Goal: Task Accomplishment & Management: Use online tool/utility

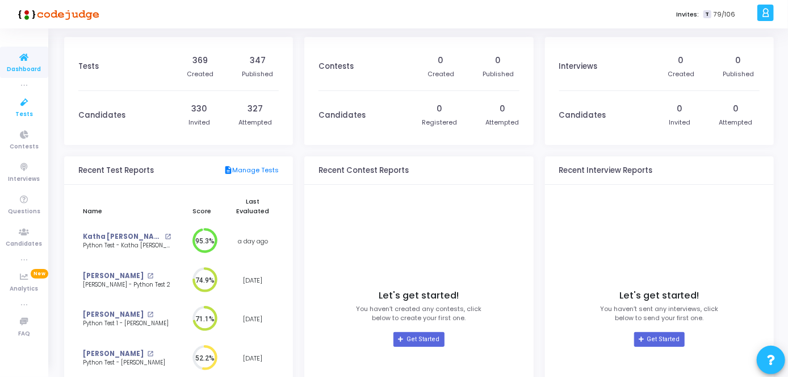
click at [27, 106] on icon at bounding box center [24, 102] width 24 height 14
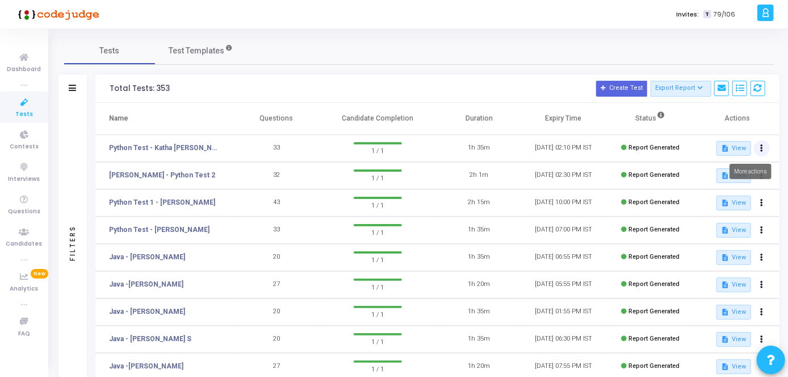
click at [763, 147] on button at bounding box center [762, 148] width 16 height 16
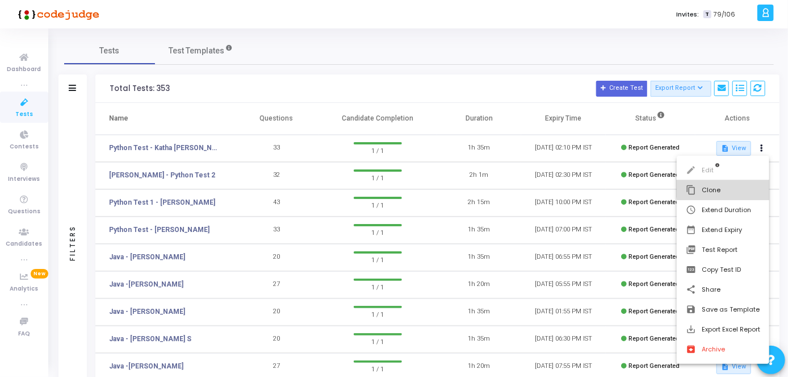
click at [736, 185] on button "content_copy Clone" at bounding box center [723, 190] width 93 height 20
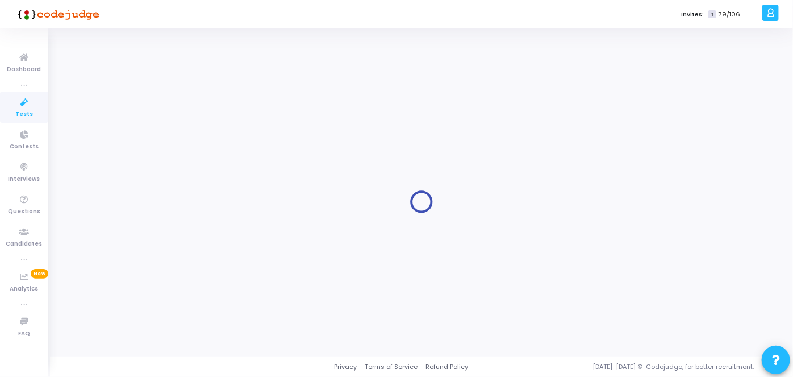
type input "Python Test - Katha [PERSON_NAME] [PERSON_NAME]"
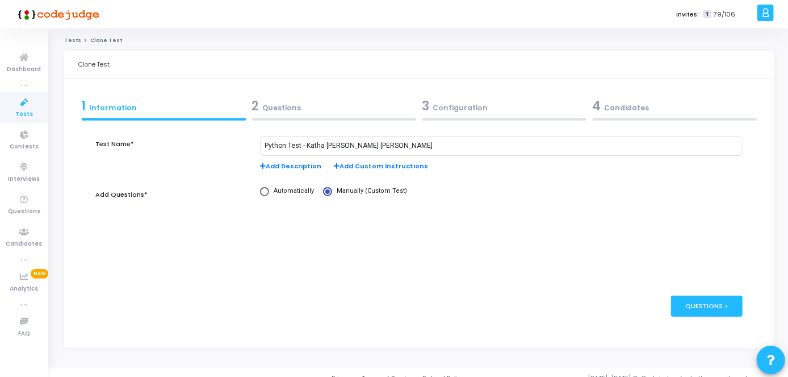
click at [400, 107] on div "2 Questions" at bounding box center [334, 106] width 164 height 19
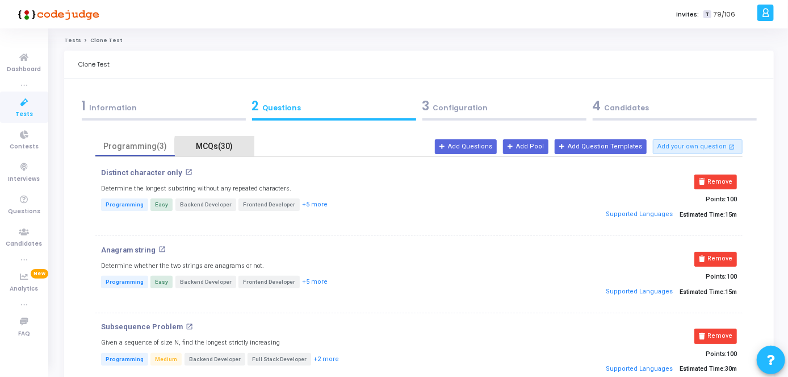
click at [218, 145] on div "MCQs(30)" at bounding box center [215, 146] width 66 height 12
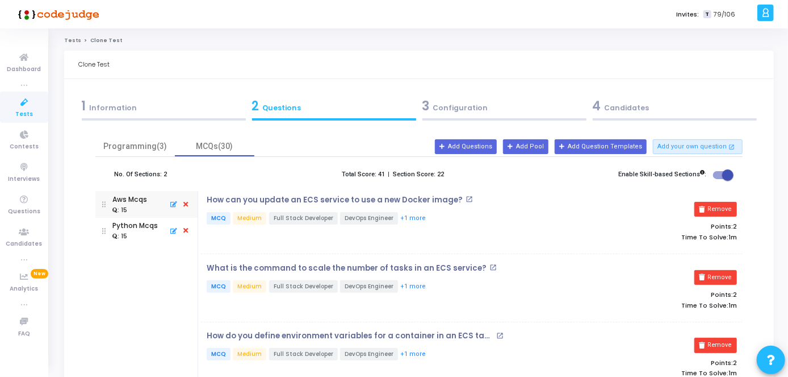
click at [441, 106] on div "3 Configuration" at bounding box center [505, 106] width 164 height 19
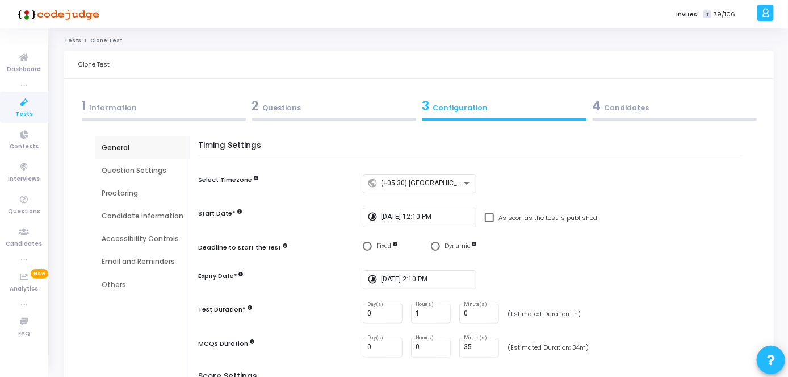
click at [151, 221] on div "Candidate Information" at bounding box center [143, 216] width 82 height 10
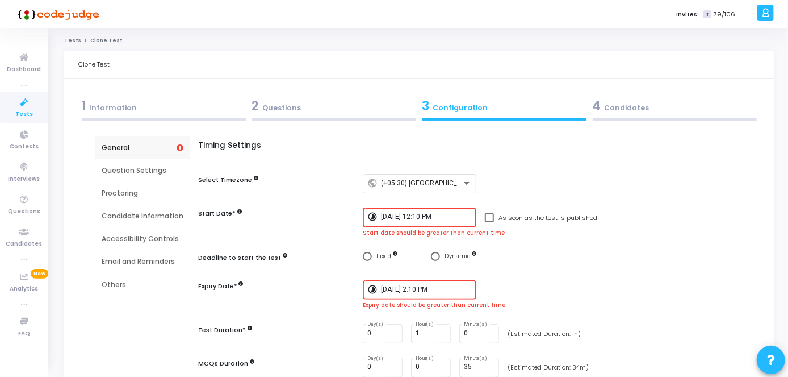
click at [148, 159] on div "Question Settings" at bounding box center [142, 170] width 94 height 23
click at [141, 168] on div "Question Settings" at bounding box center [143, 170] width 82 height 10
click at [646, 99] on div "4 Candidates" at bounding box center [675, 106] width 164 height 19
click at [643, 108] on div "4 Candidates" at bounding box center [675, 106] width 164 height 19
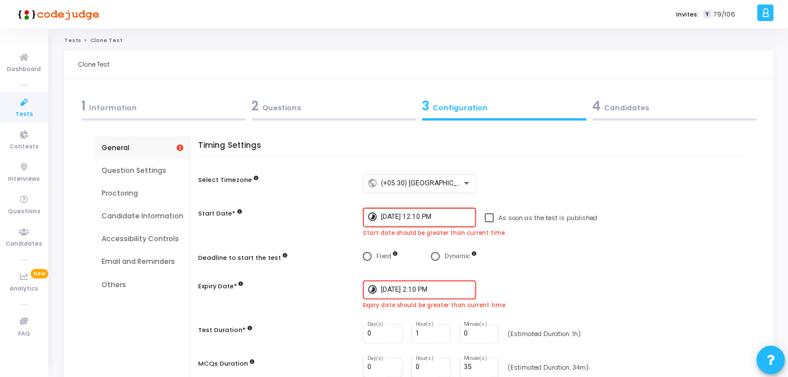
click at [121, 114] on div "1 Information" at bounding box center [164, 106] width 164 height 19
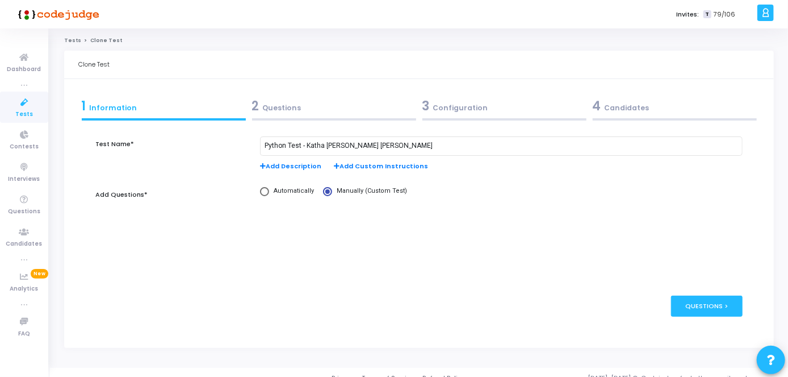
click at [769, 324] on kt-portlet-body "1 Information 2 Questions 3 Configuration 4 Candidates Test Name* Python Test -…" at bounding box center [419, 213] width 710 height 269
click at [317, 78] on div "Clone Test" at bounding box center [419, 65] width 710 height 28
click at [310, 108] on div "2 Questions" at bounding box center [334, 106] width 164 height 19
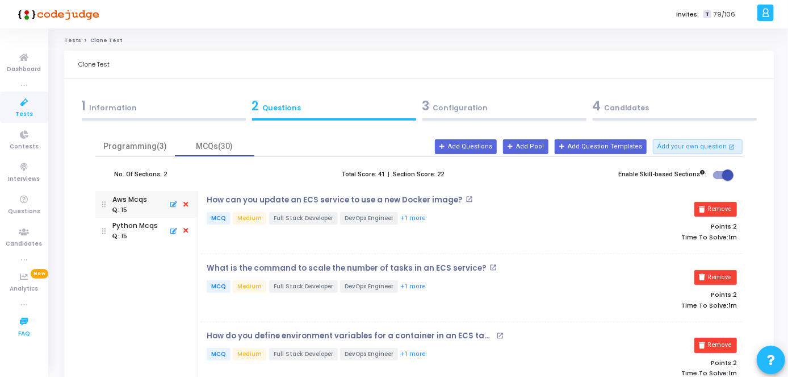
click at [19, 323] on icon at bounding box center [24, 322] width 24 height 14
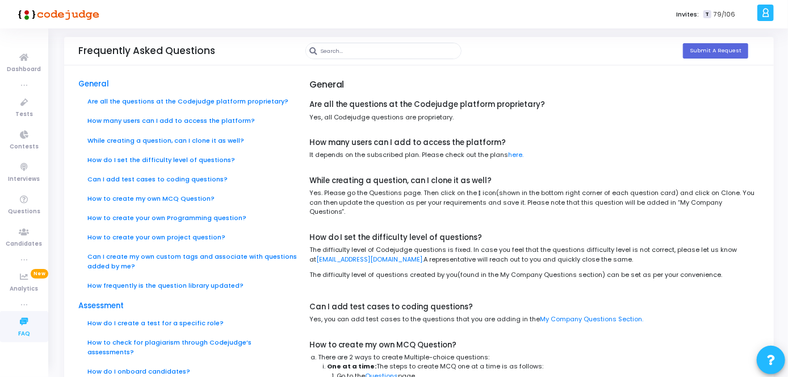
click at [403, 53] on input "text" at bounding box center [390, 50] width 141 height 15
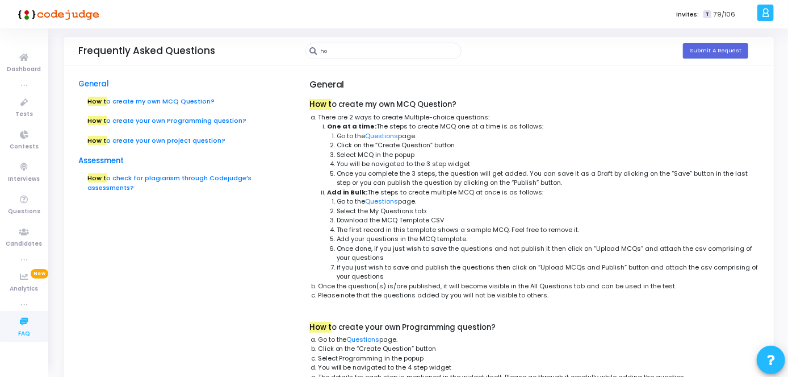
type input "h"
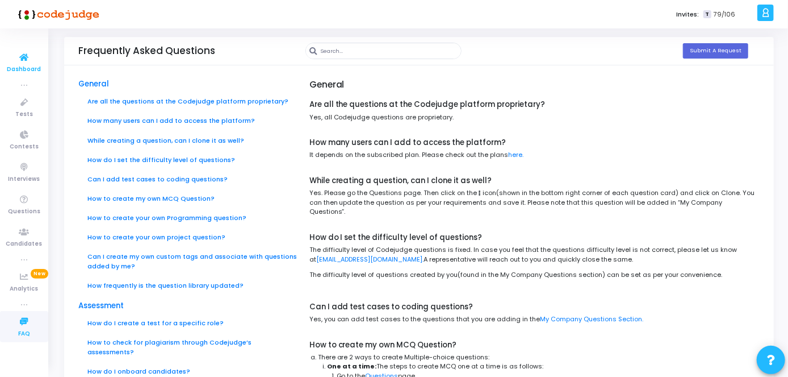
click at [24, 60] on icon at bounding box center [24, 58] width 24 height 14
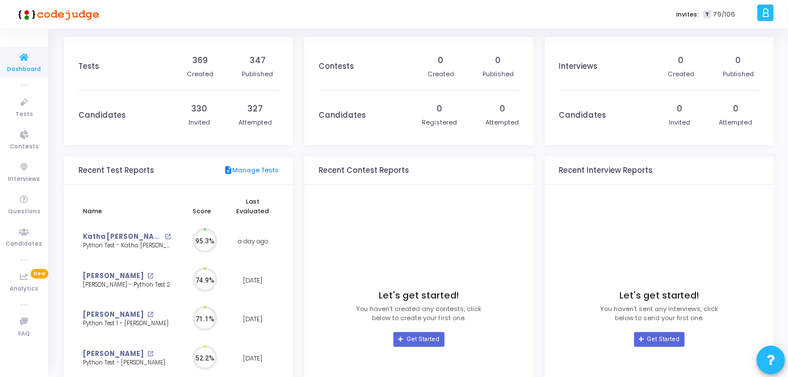
scroll to position [24, 12]
click at [26, 284] on span "Analytics" at bounding box center [24, 289] width 28 height 10
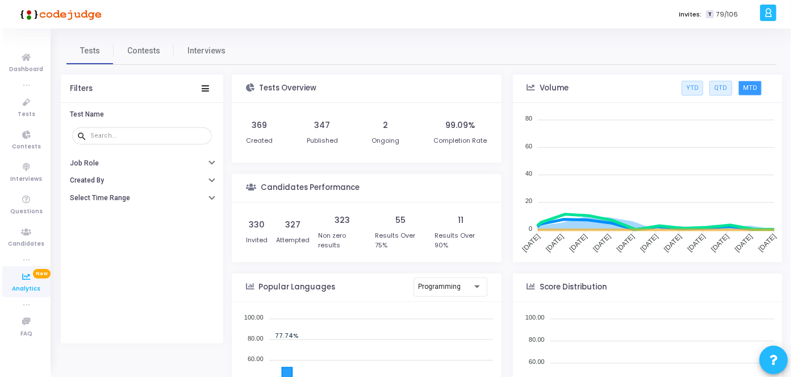
scroll to position [165, 259]
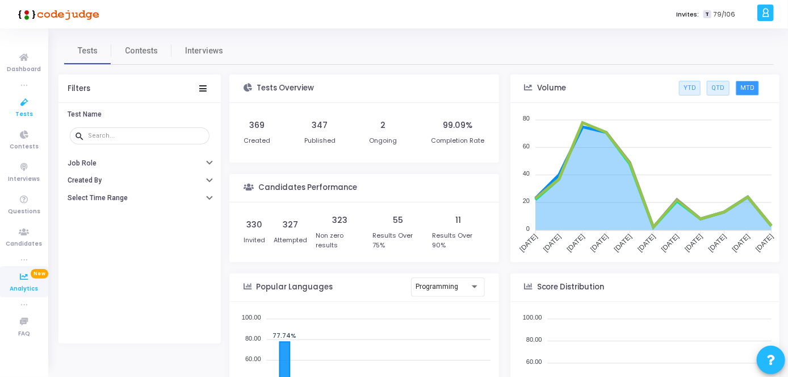
click at [28, 115] on span "Tests" at bounding box center [24, 115] width 18 height 10
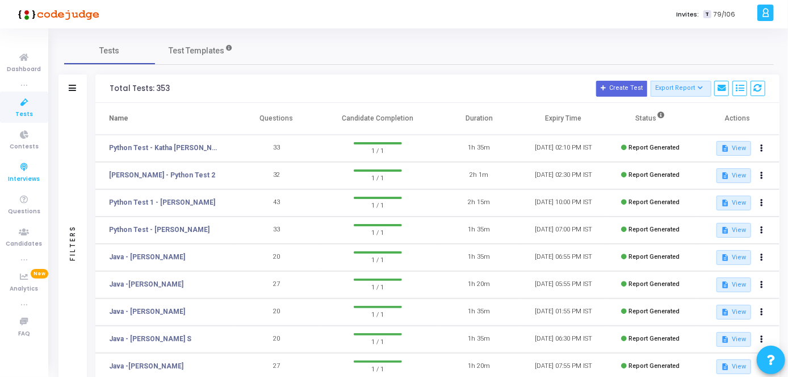
click at [14, 170] on icon at bounding box center [24, 167] width 24 height 14
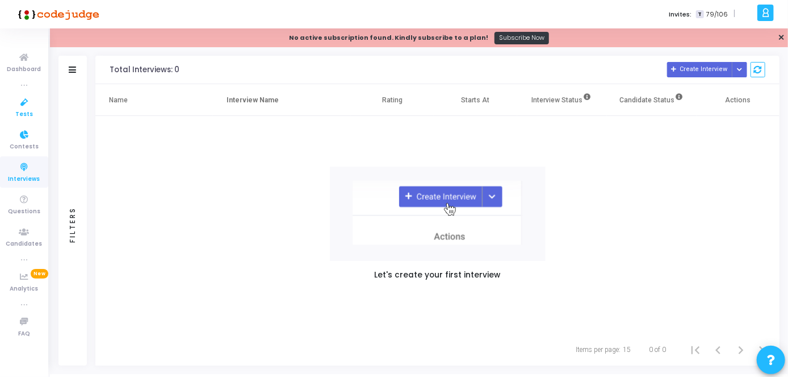
click at [33, 113] on link "Tests" at bounding box center [24, 106] width 48 height 31
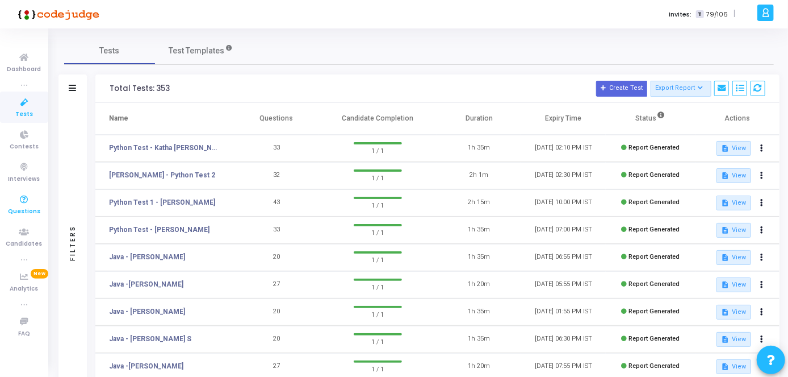
click at [27, 207] on span "Questions" at bounding box center [24, 212] width 32 height 10
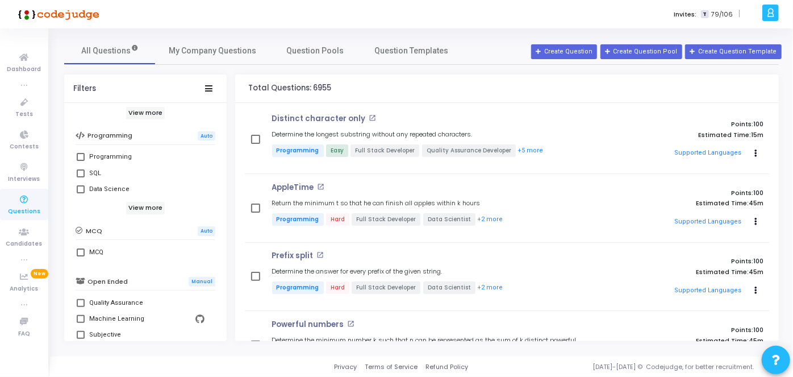
scroll to position [140, 0]
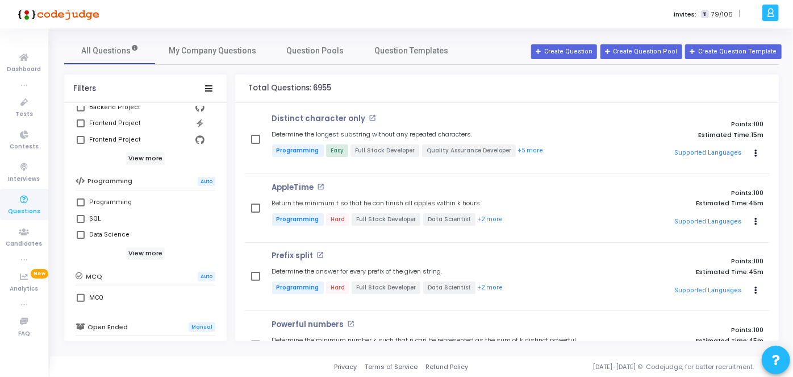
click at [227, 124] on div "Filters Codejudge Library My Company Library Title: search Job Role Type Projec…" at bounding box center [421, 207] width 715 height 266
click at [227, 139] on div "Filters Codejudge Library My Company Library Title: search Job Role Type Projec…" at bounding box center [421, 207] width 715 height 266
click at [227, 161] on div "Filters Codejudge Library My Company Library Title: search Job Role Type Projec…" at bounding box center [421, 207] width 715 height 266
click at [220, 162] on div "Project Auto Backend Project Frontend Project Frontend Project View more Progra…" at bounding box center [145, 241] width 162 height 327
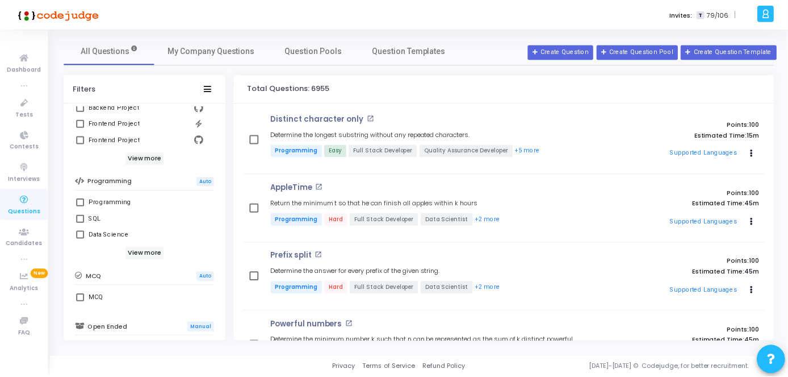
scroll to position [0, 0]
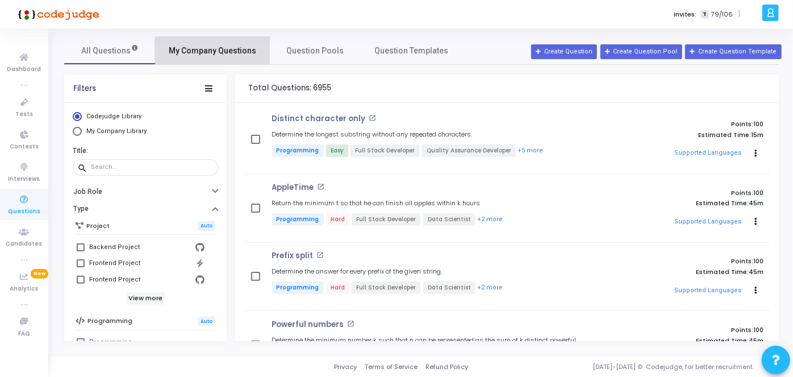
click at [215, 57] on link "My Company Questions" at bounding box center [212, 50] width 115 height 27
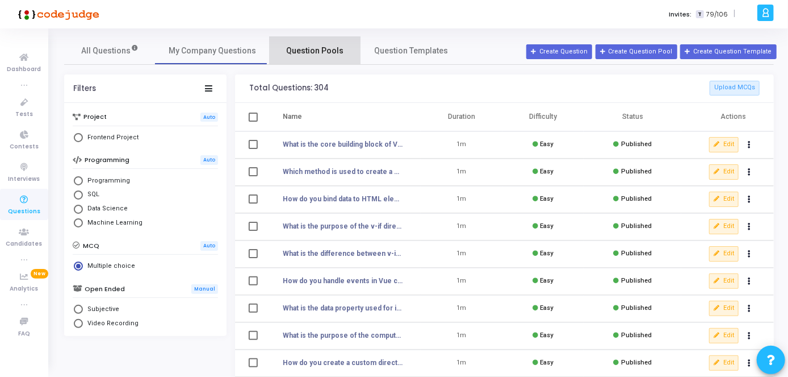
click at [283, 59] on link "Question Pools" at bounding box center [315, 50] width 91 height 27
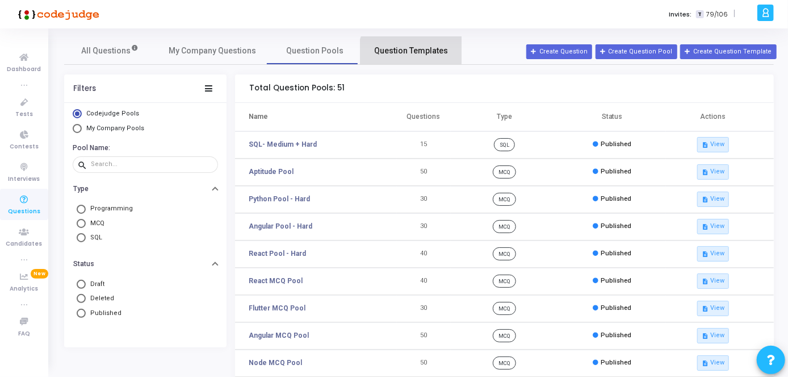
click at [413, 57] on link "Question Templates" at bounding box center [411, 50] width 101 height 27
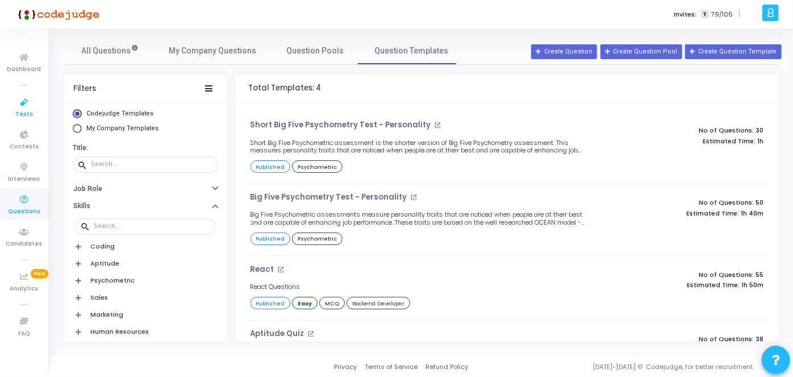
click at [19, 97] on icon at bounding box center [24, 102] width 24 height 14
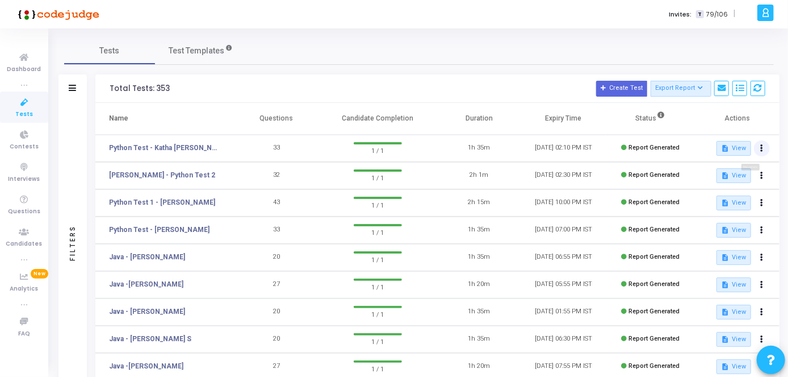
click at [763, 152] on button at bounding box center [762, 148] width 16 height 16
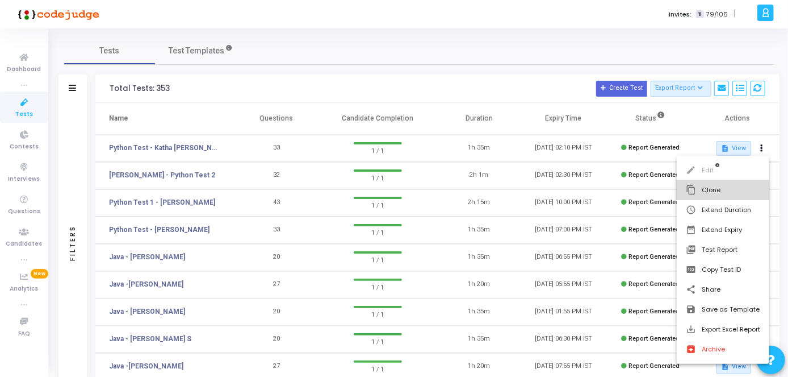
click at [720, 190] on button "content_copy Clone" at bounding box center [723, 190] width 93 height 20
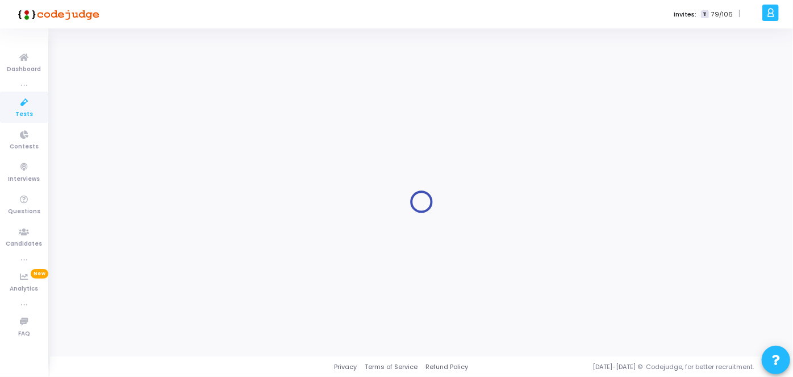
type input "Python Test - Katha [PERSON_NAME] [PERSON_NAME]"
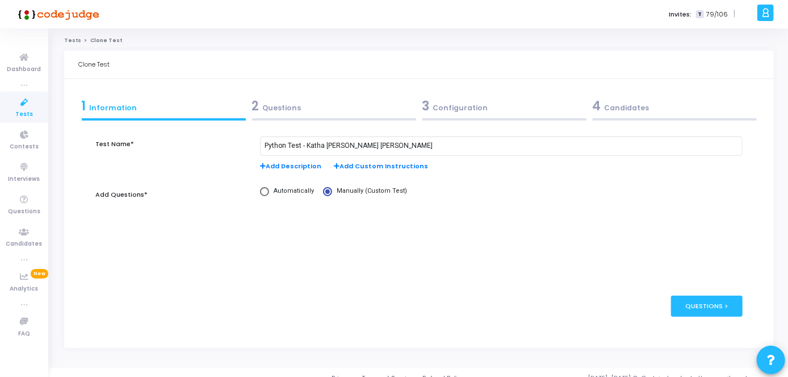
click at [340, 106] on div "2 Questions" at bounding box center [334, 106] width 164 height 19
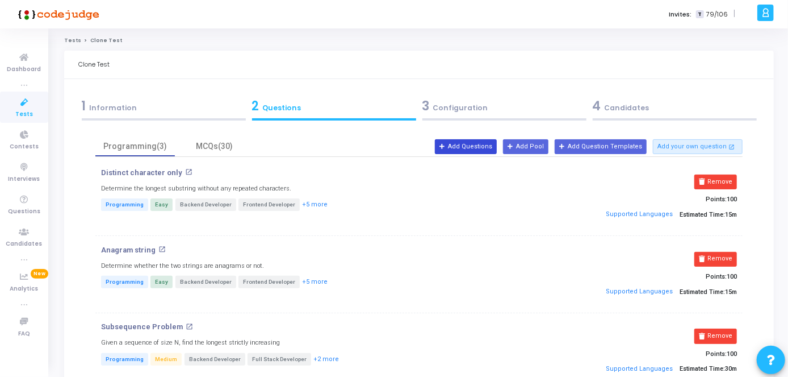
click at [488, 151] on button "Add Questions" at bounding box center [466, 146] width 62 height 15
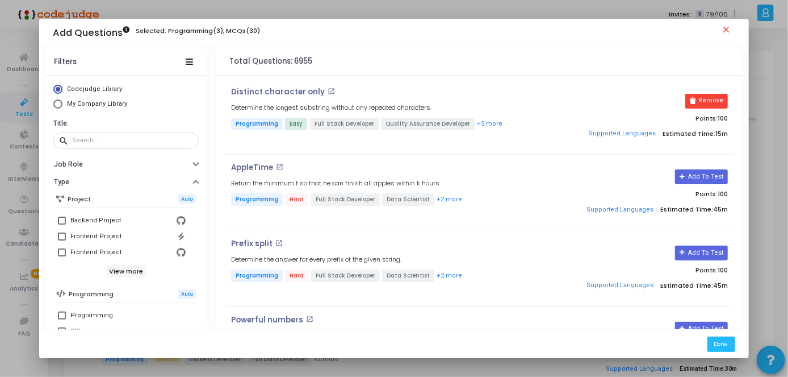
click at [777, 302] on div at bounding box center [394, 188] width 788 height 377
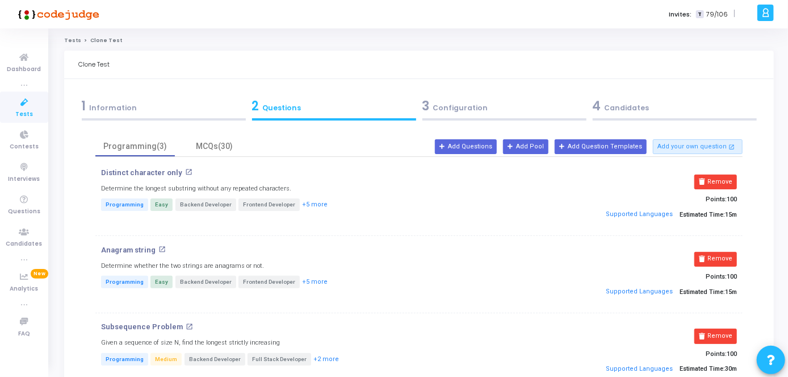
click at [535, 115] on div "3 Configuration" at bounding box center [505, 106] width 164 height 19
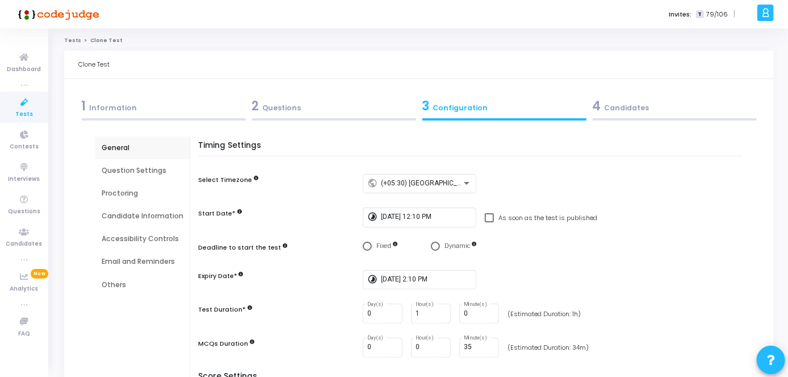
click at [645, 122] on div "4 Candidates" at bounding box center [675, 108] width 170 height 31
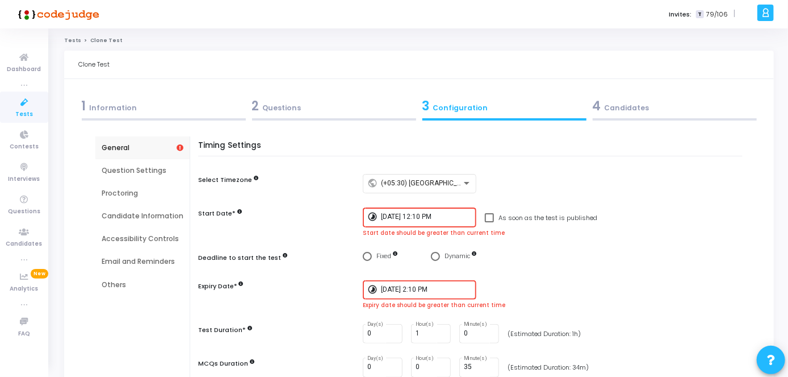
click at [645, 115] on div "4 Candidates" at bounding box center [675, 108] width 170 height 31
click at [356, 60] on div "Clone Test" at bounding box center [419, 65] width 710 height 28
click at [370, 105] on div "2 Questions" at bounding box center [334, 106] width 164 height 19
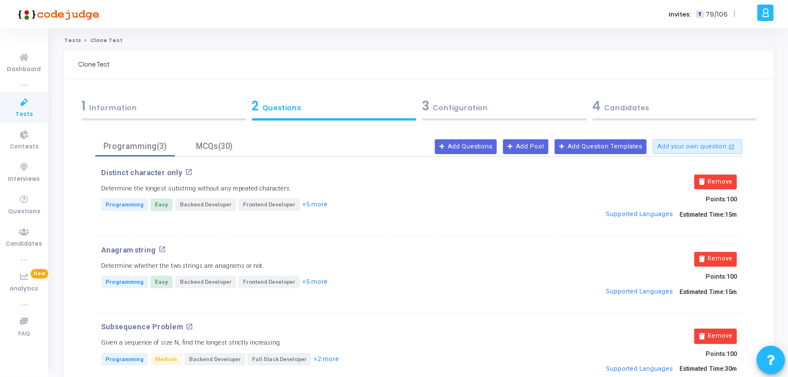
click at [445, 102] on div "3 Configuration" at bounding box center [505, 106] width 164 height 19
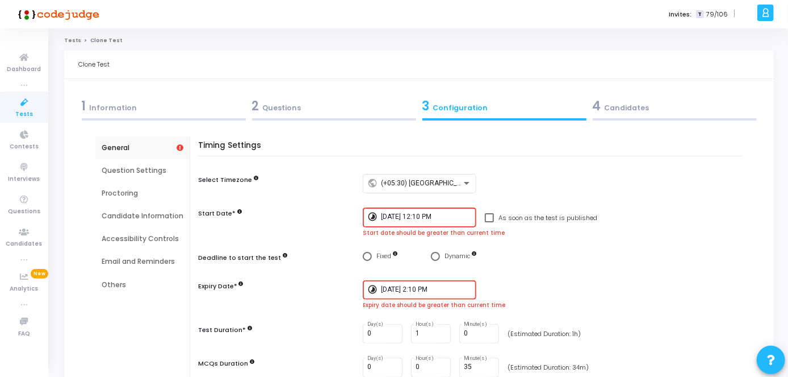
click at [136, 221] on div "Candidate Information" at bounding box center [143, 216] width 82 height 10
click at [133, 214] on div "Candidate Information" at bounding box center [143, 216] width 82 height 10
click at [130, 153] on div "General" at bounding box center [142, 147] width 94 height 23
click at [118, 193] on div "Proctoring" at bounding box center [143, 193] width 82 height 10
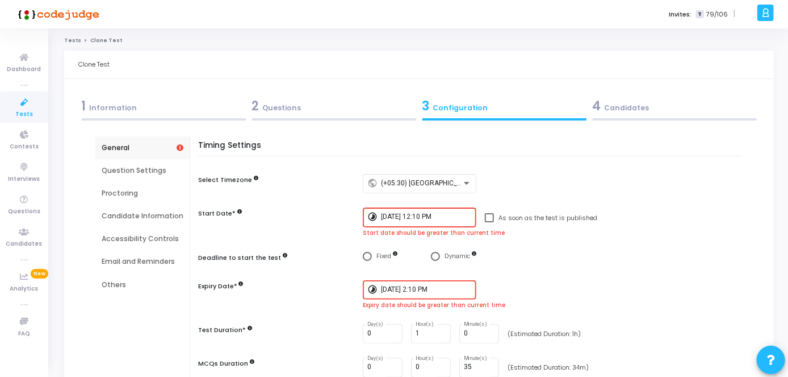
click at [103, 112] on div "1 Information" at bounding box center [164, 106] width 164 height 19
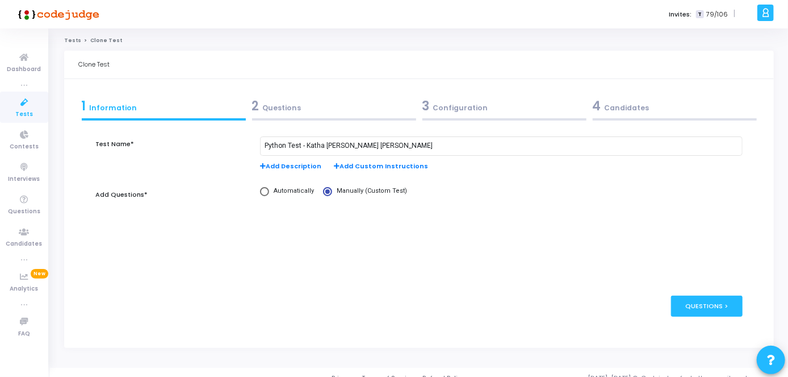
click at [341, 169] on span "Add Custom Instructions" at bounding box center [381, 166] width 94 height 10
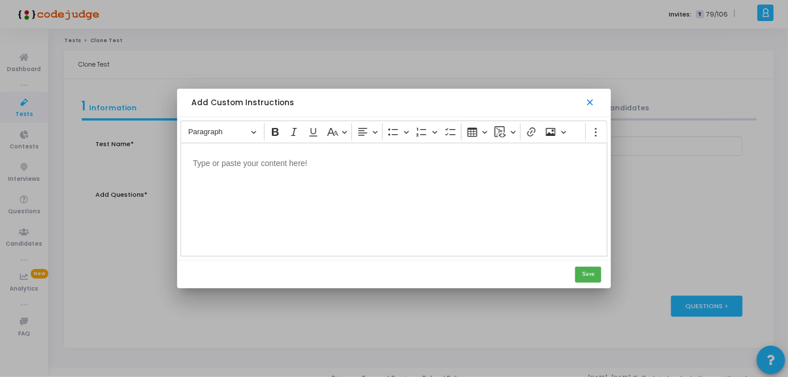
click at [592, 107] on mat-icon "close" at bounding box center [591, 102] width 11 height 11
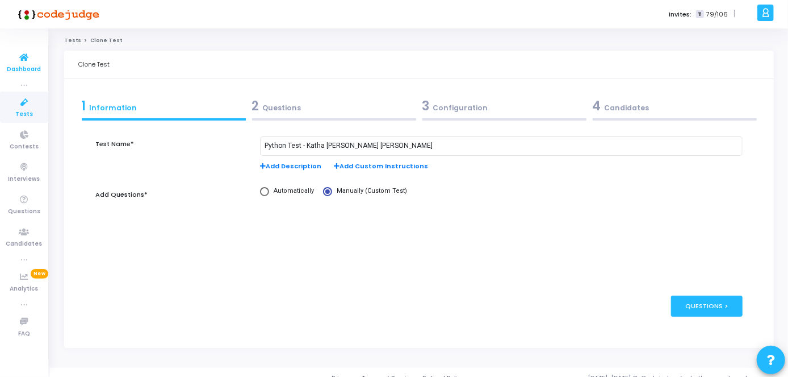
click at [31, 65] on span "Dashboard" at bounding box center [24, 70] width 34 height 10
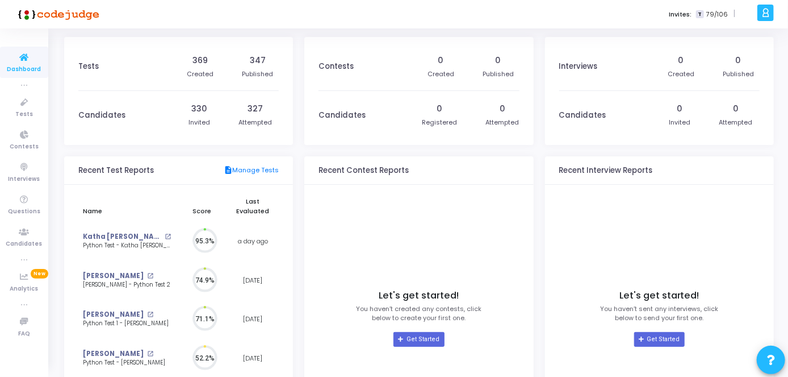
scroll to position [24, 12]
click at [21, 111] on span "Tests" at bounding box center [24, 115] width 18 height 10
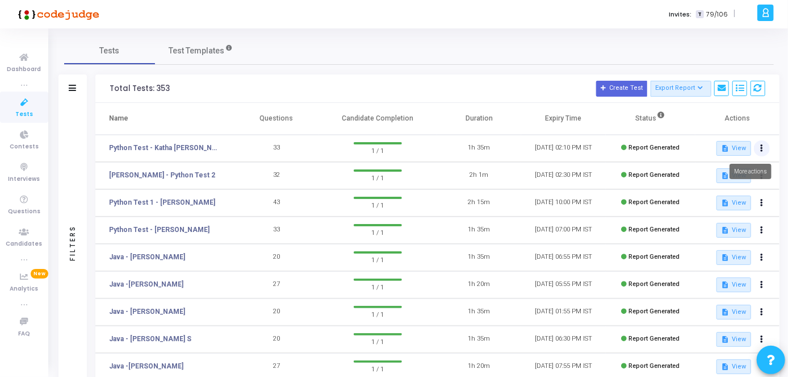
click at [766, 140] on button at bounding box center [762, 148] width 16 height 16
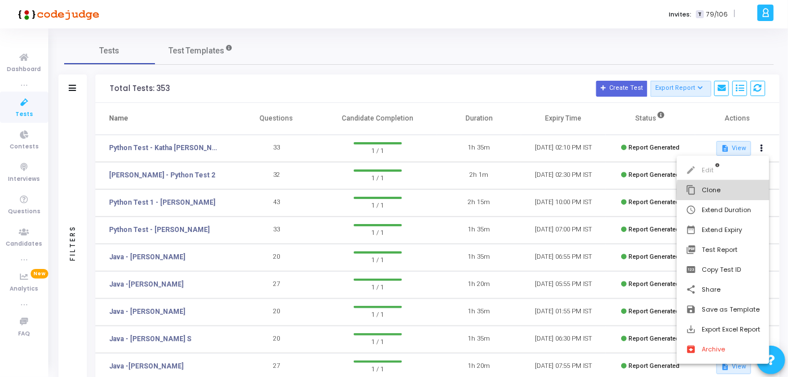
click at [739, 191] on button "content_copy Clone" at bounding box center [723, 190] width 93 height 20
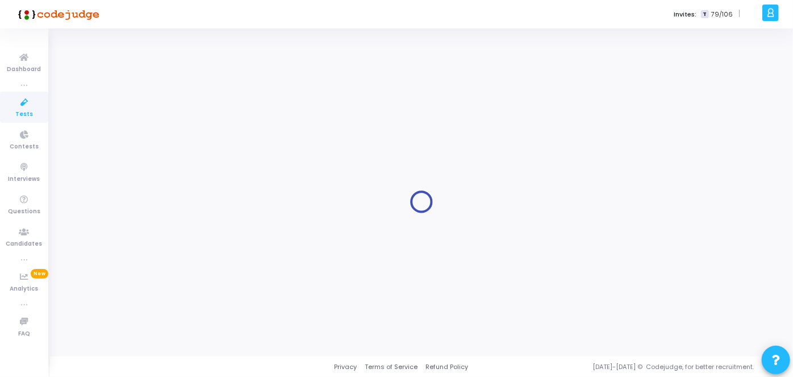
type input "Python Test - Katha [PERSON_NAME] [PERSON_NAME]"
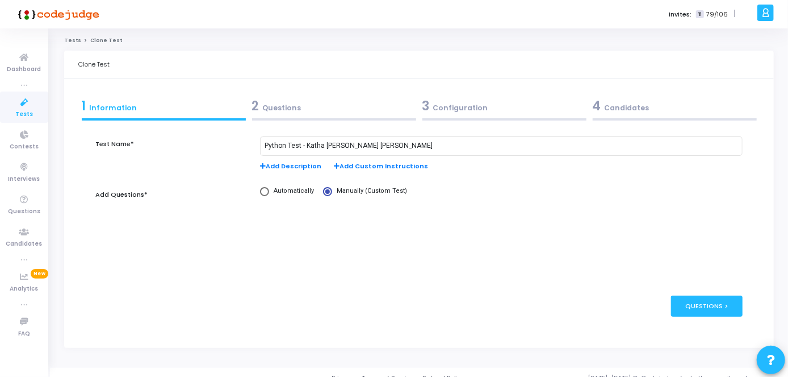
click at [381, 104] on div "2 Questions" at bounding box center [334, 106] width 164 height 19
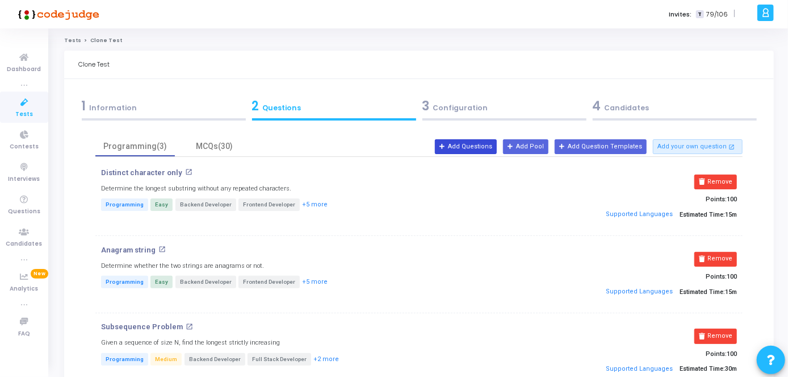
click at [496, 149] on button "Add Questions" at bounding box center [466, 146] width 62 height 15
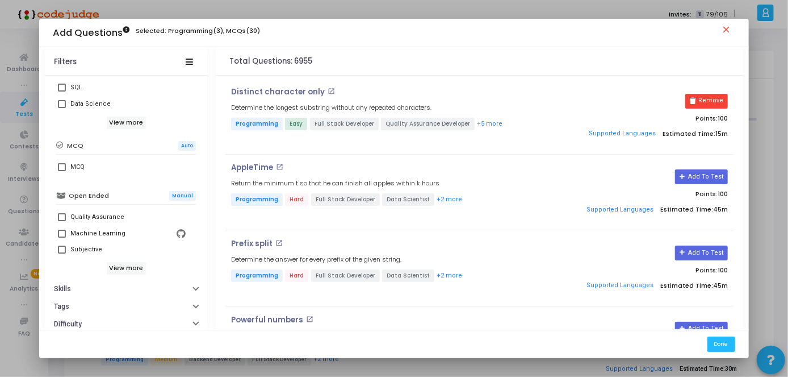
scroll to position [253, 0]
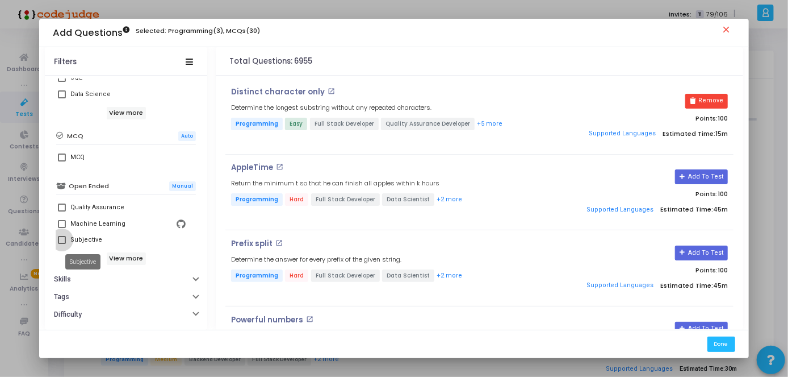
click at [78, 240] on div "Subjective" at bounding box center [86, 240] width 32 height 14
click at [62, 244] on input "Subjective" at bounding box center [61, 244] width 1 height 1
checkbox input "true"
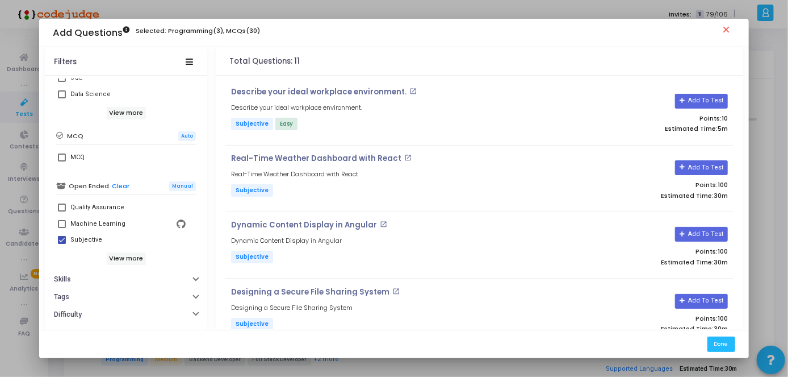
scroll to position [0, 0]
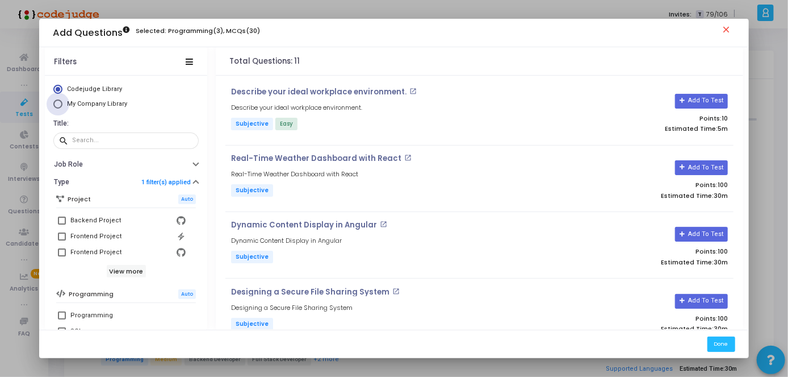
click at [105, 105] on span "My Company Library" at bounding box center [97, 103] width 60 height 7
click at [62, 105] on input "My Company Library" at bounding box center [57, 103] width 9 height 9
radio input "true"
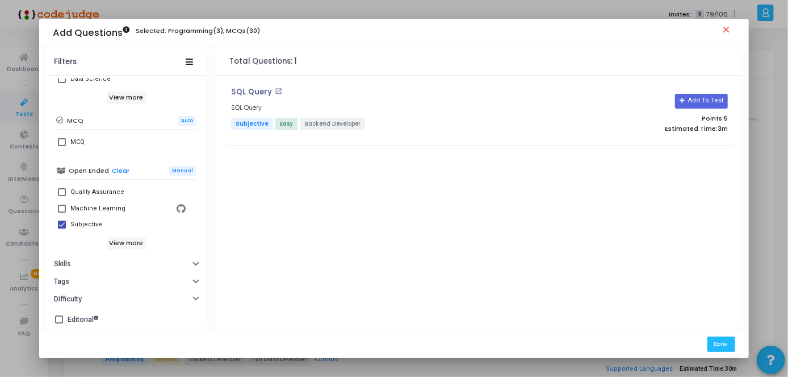
scroll to position [20, 0]
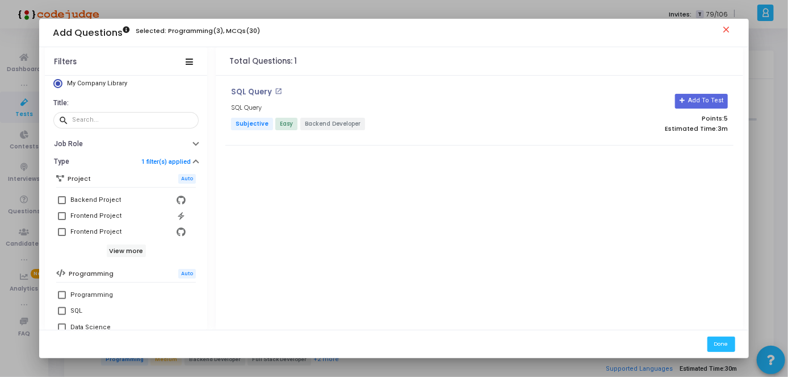
drag, startPoint x: 200, startPoint y: 162, endPoint x: 203, endPoint y: 115, distance: 47.2
click at [203, 115] on div "Codejudge Library My Company Library Title: search Job Role Type 1 filter(s) ap…" at bounding box center [126, 203] width 162 height 251
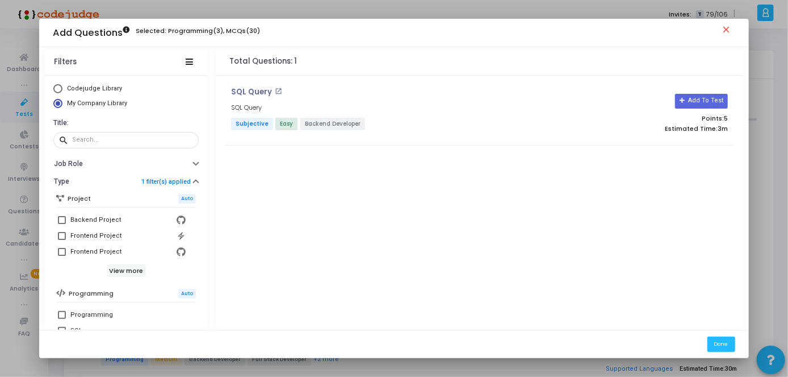
scroll to position [0, 0]
click at [194, 165] on div "button" at bounding box center [196, 165] width 5 height 6
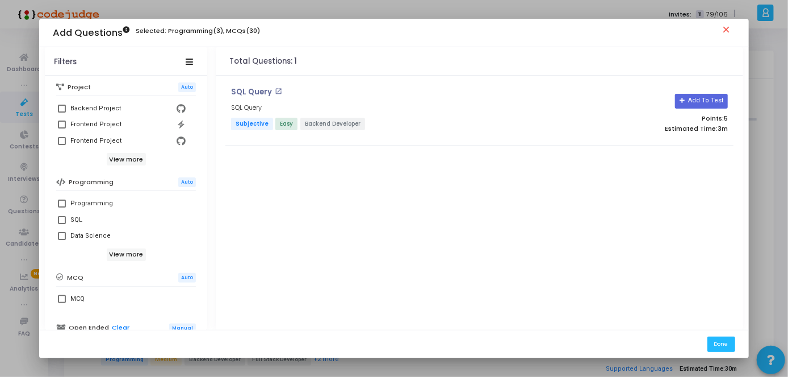
scroll to position [377, 0]
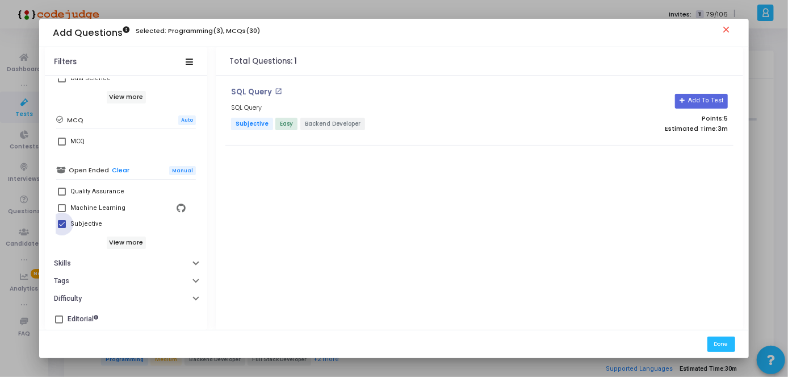
click at [59, 224] on span at bounding box center [62, 224] width 8 height 8
click at [61, 228] on input "Subjective" at bounding box center [61, 228] width 1 height 1
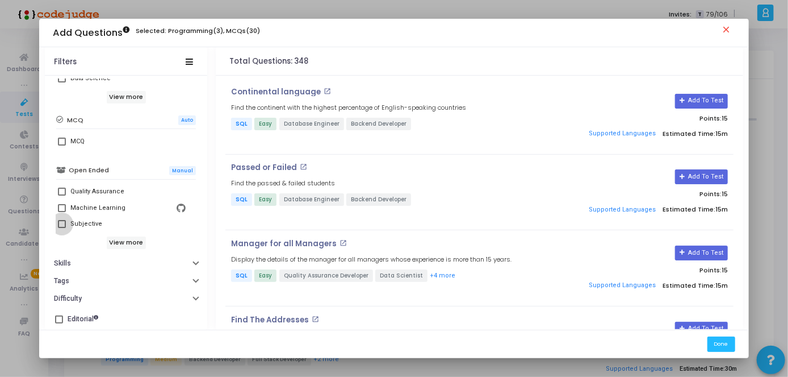
click at [59, 224] on span at bounding box center [62, 224] width 8 height 8
click at [61, 228] on input "Subjective" at bounding box center [61, 228] width 1 height 1
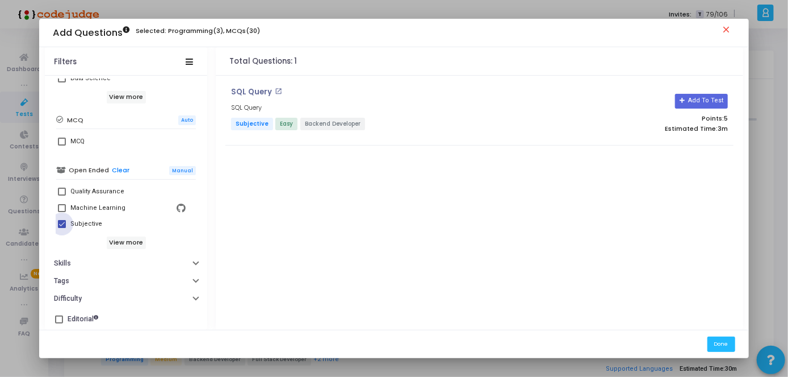
click at [59, 224] on span at bounding box center [62, 224] width 8 height 8
click at [61, 228] on input "Subjective" at bounding box center [61, 228] width 1 height 1
checkbox input "false"
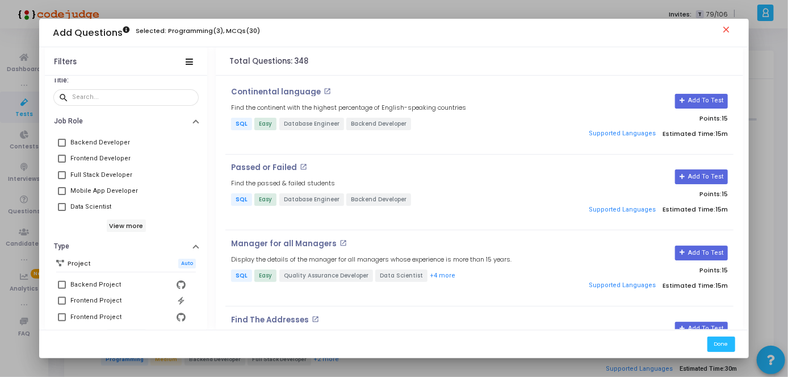
scroll to position [7, 0]
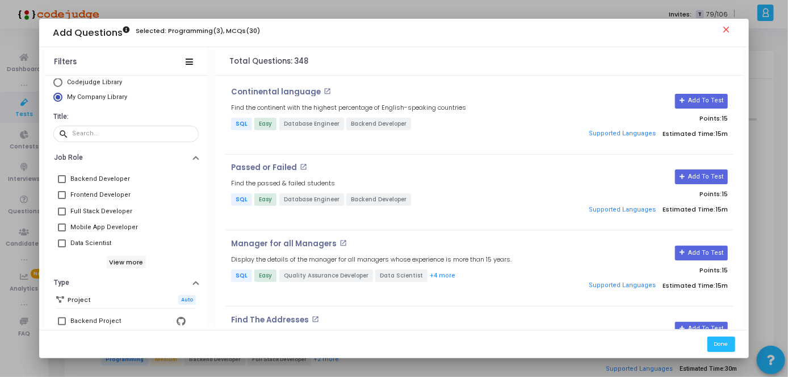
drag, startPoint x: 201, startPoint y: 156, endPoint x: 201, endPoint y: 68, distance: 88.0
click at [201, 68] on div "Filters Codejudge Library My Company Library Title: search Job Role Backend Dev…" at bounding box center [126, 188] width 162 height 282
click at [94, 135] on input "text" at bounding box center [133, 133] width 123 height 7
click at [123, 256] on h6 "View more" at bounding box center [126, 262] width 39 height 12
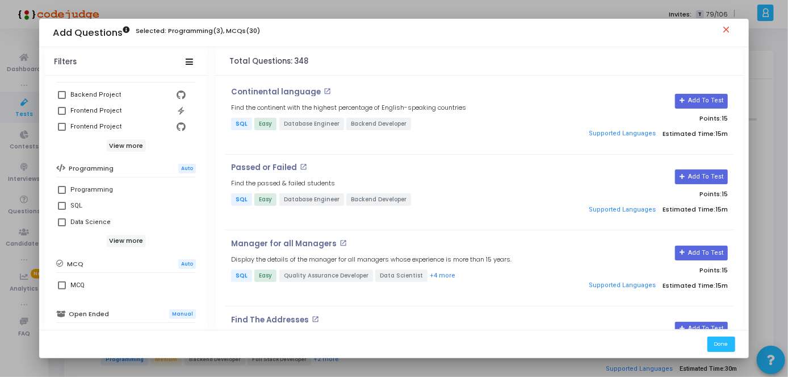
scroll to position [295, 0]
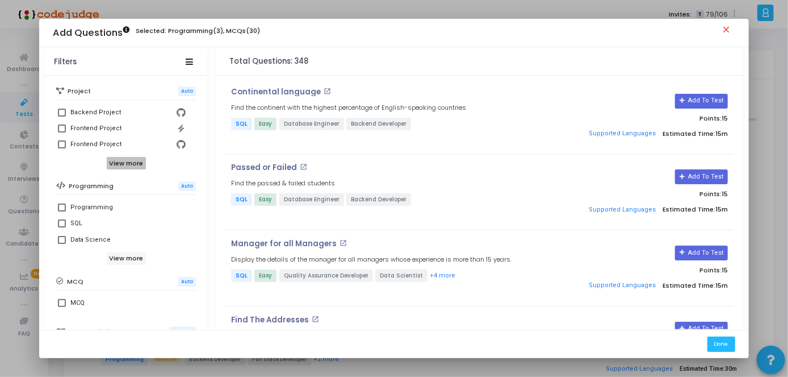
click at [114, 163] on h6 "View more" at bounding box center [126, 163] width 39 height 12
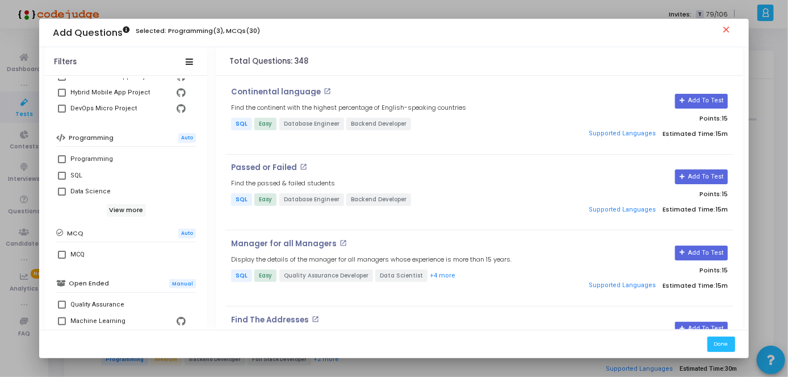
scroll to position [380, 0]
click at [132, 211] on h6 "View more" at bounding box center [126, 209] width 39 height 12
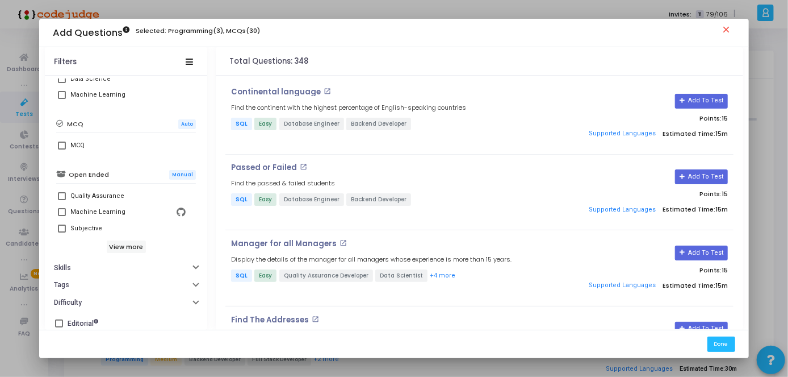
scroll to position [496, 0]
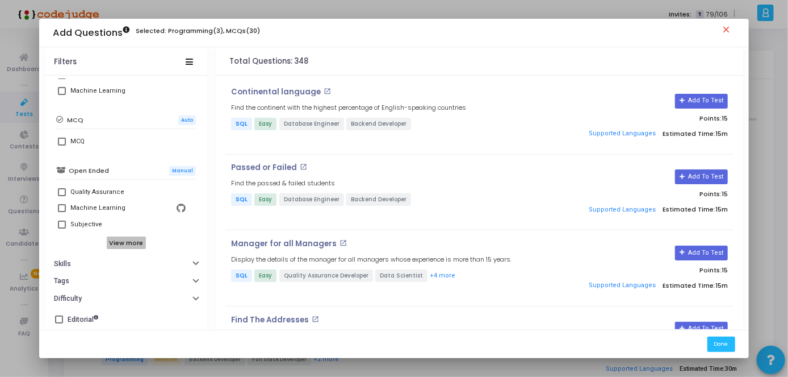
click at [125, 240] on h6 "View more" at bounding box center [126, 242] width 39 height 12
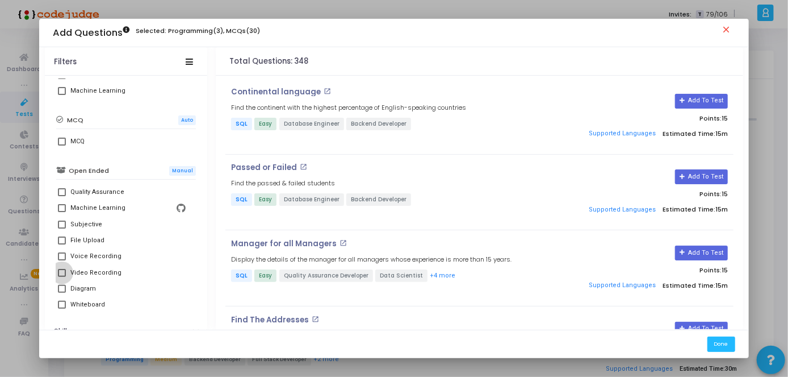
click at [58, 276] on label "Video Recording" at bounding box center [126, 273] width 137 height 14
click at [61, 277] on input "Video Recording" at bounding box center [61, 277] width 1 height 1
checkbox input "true"
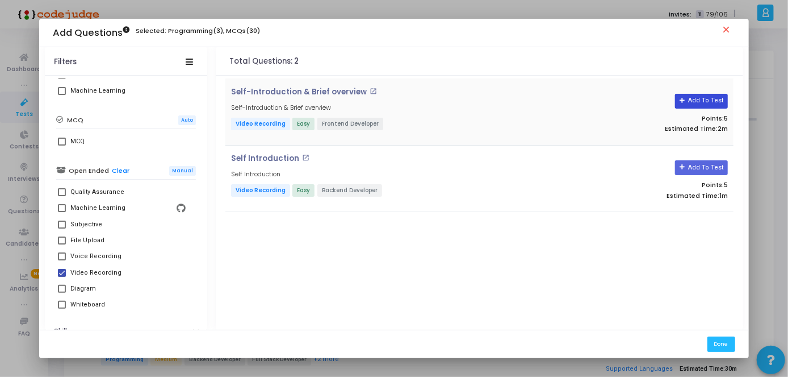
click at [727, 102] on button "Add To Test" at bounding box center [701, 101] width 53 height 15
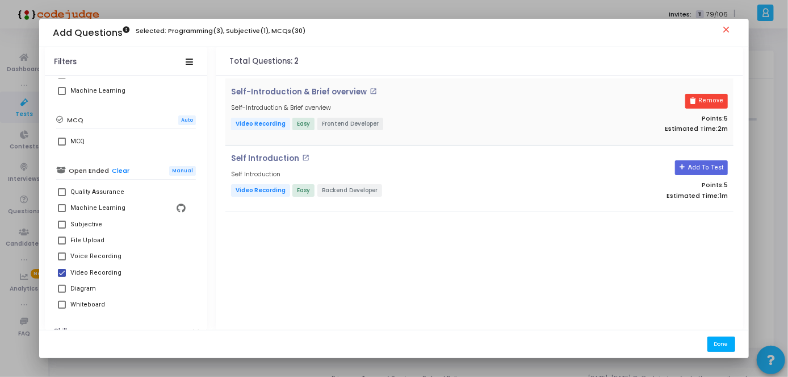
click at [728, 350] on button "Done" at bounding box center [722, 343] width 28 height 15
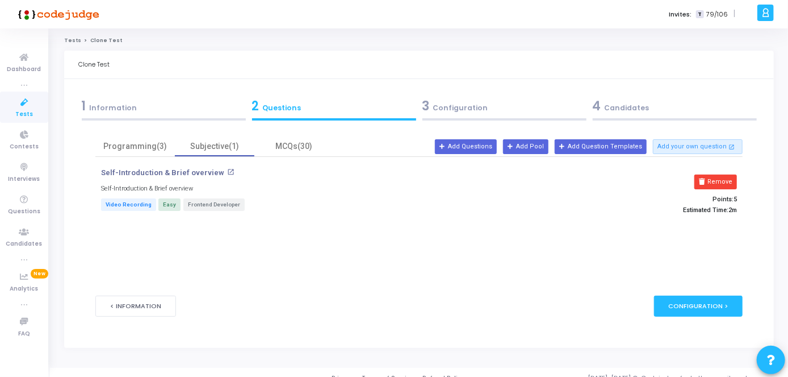
click at [487, 103] on div "3 Configuration" at bounding box center [505, 106] width 164 height 19
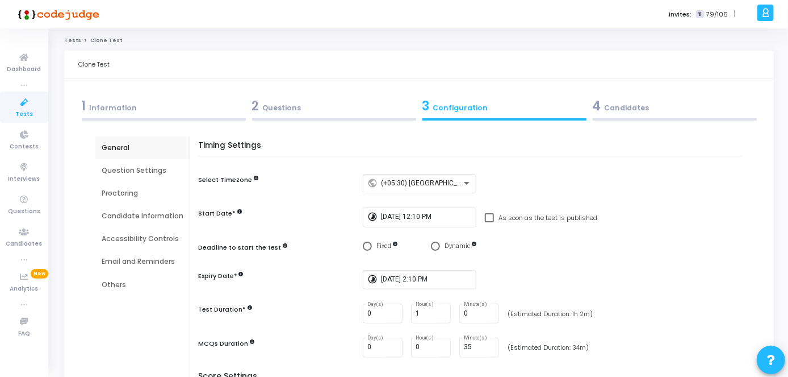
click at [307, 98] on div "2 Questions" at bounding box center [334, 106] width 164 height 19
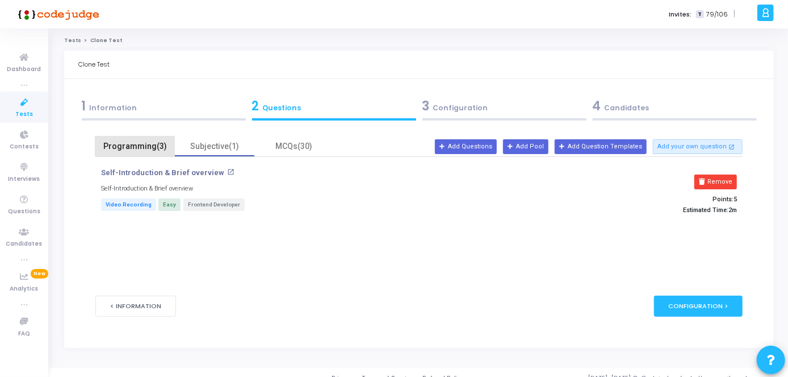
click at [132, 149] on div "Programming(3)" at bounding box center [135, 146] width 66 height 12
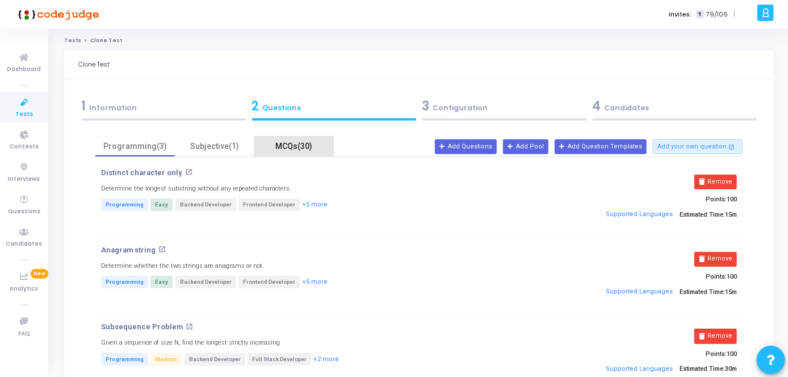
click at [285, 144] on div "MCQs(30)" at bounding box center [294, 146] width 66 height 12
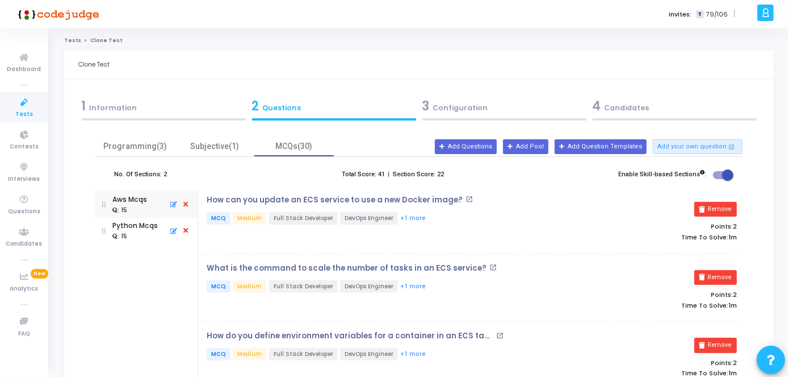
click at [230, 141] on div "Subjective(1)" at bounding box center [215, 146] width 66 height 12
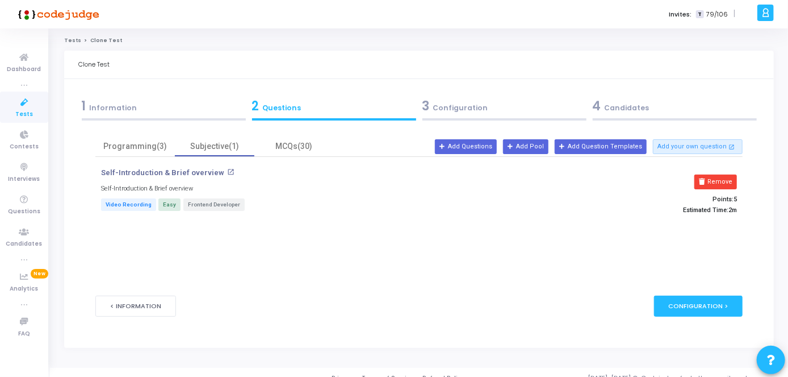
click at [144, 120] on div at bounding box center [164, 119] width 164 height 2
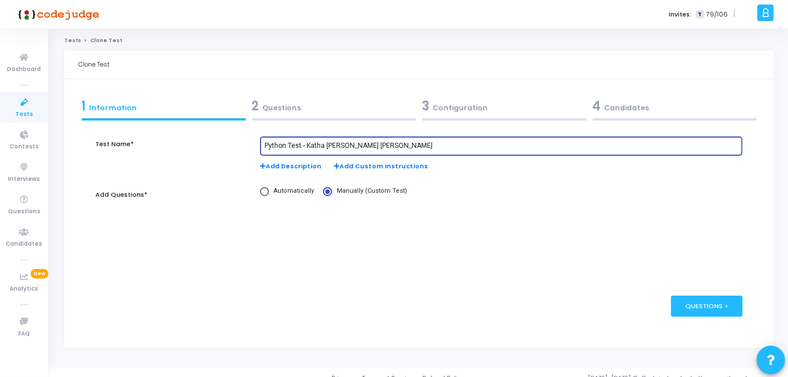
click at [410, 142] on input "Python Test - Katha [PERSON_NAME] [PERSON_NAME]" at bounding box center [502, 146] width 474 height 8
